Goal: Task Accomplishment & Management: Manage account settings

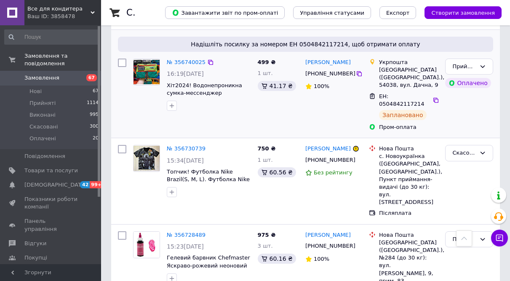
scroll to position [337, 0]
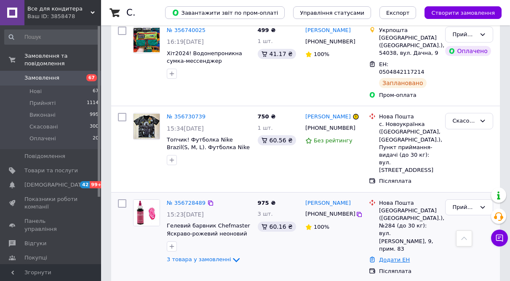
click at [390, 256] on link "Додати ЕН" at bounding box center [394, 259] width 31 height 6
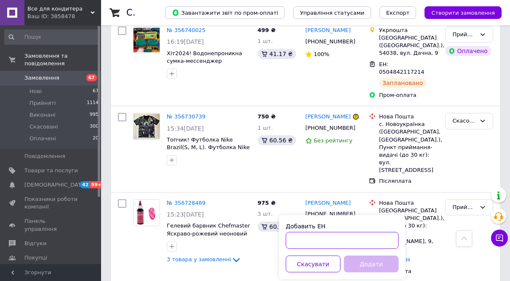
drag, startPoint x: 312, startPoint y: 236, endPoint x: 304, endPoint y: 237, distance: 7.6
click at [311, 236] on input "Добавить ЕН" at bounding box center [342, 240] width 113 height 17
type input "204512"
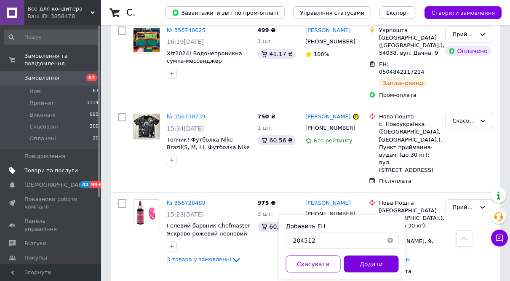
click at [59, 167] on span "Товари та послуги" at bounding box center [50, 171] width 53 height 8
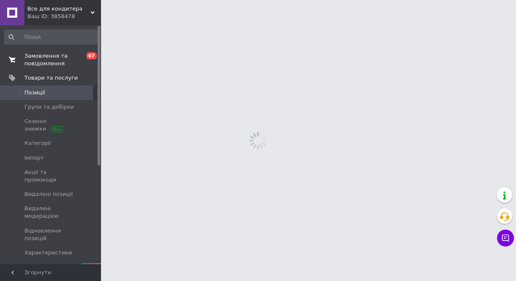
click at [42, 58] on span "Замовлення та повідомлення" at bounding box center [50, 59] width 53 height 15
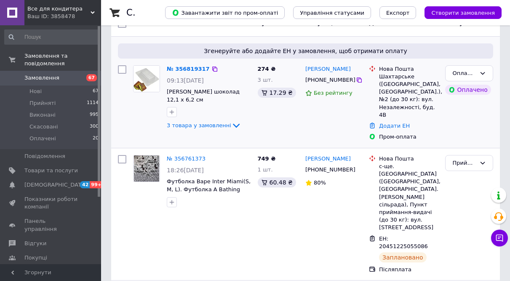
scroll to position [126, 0]
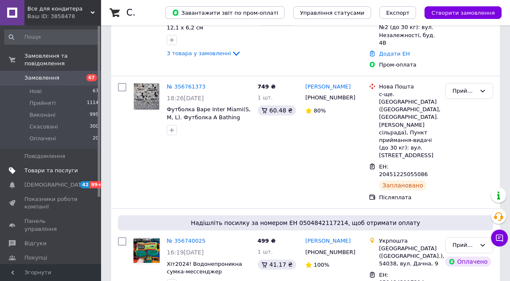
click at [40, 168] on link "Товари та послуги" at bounding box center [52, 170] width 104 height 14
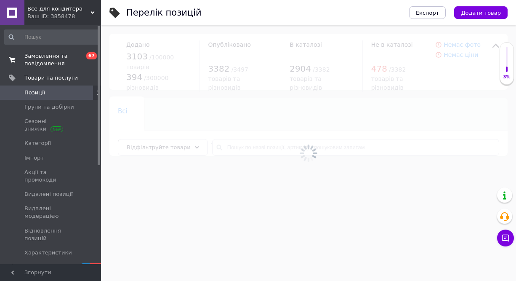
click at [49, 53] on span "Замовлення та повідомлення" at bounding box center [50, 59] width 53 height 15
